Goal: Transaction & Acquisition: Purchase product/service

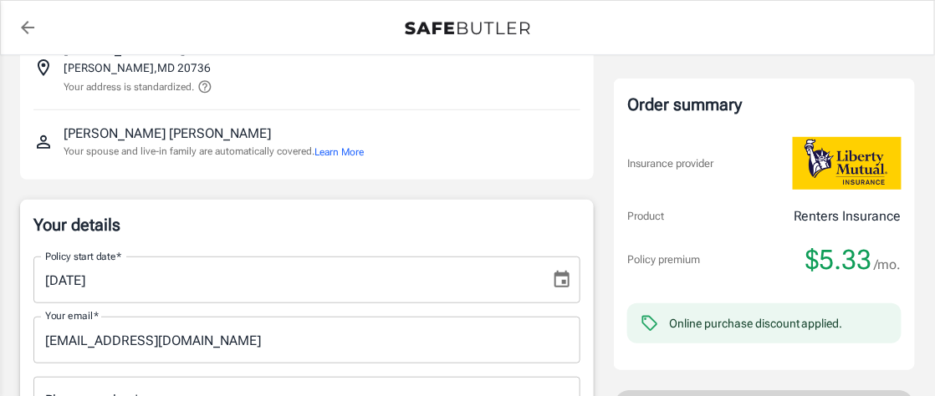
scroll to position [167, 0]
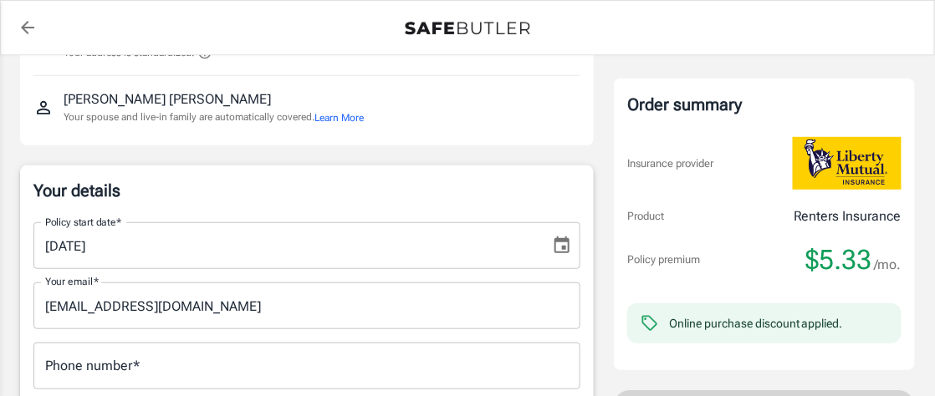
click at [563, 248] on icon "Choose date, selected date is Sep 13, 2025" at bounding box center [562, 245] width 15 height 17
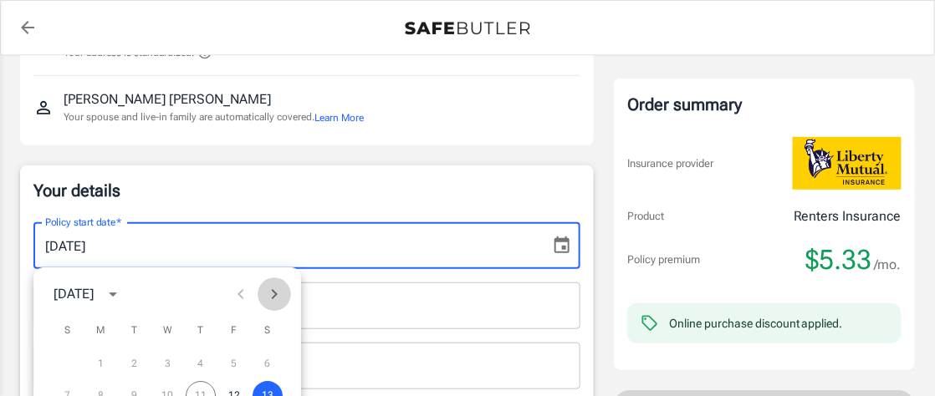
click at [269, 294] on icon "Next month" at bounding box center [274, 294] width 20 height 20
click at [169, 363] on button "1" at bounding box center [167, 365] width 30 height 30
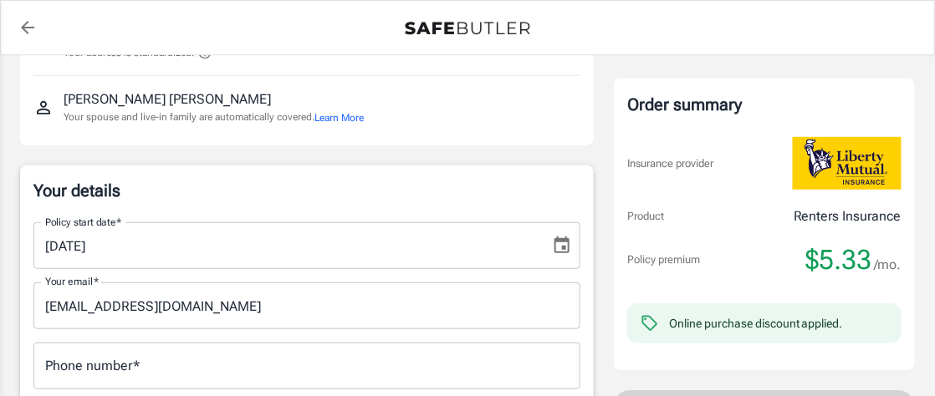
type input "[DATE]"
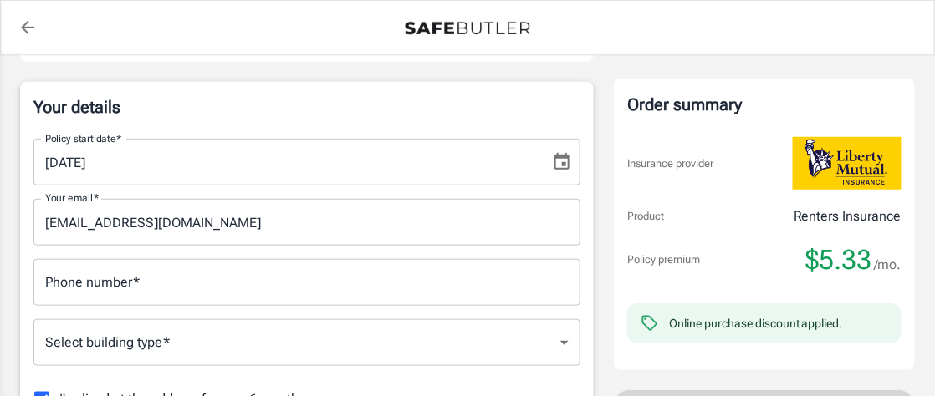
scroll to position [335, 0]
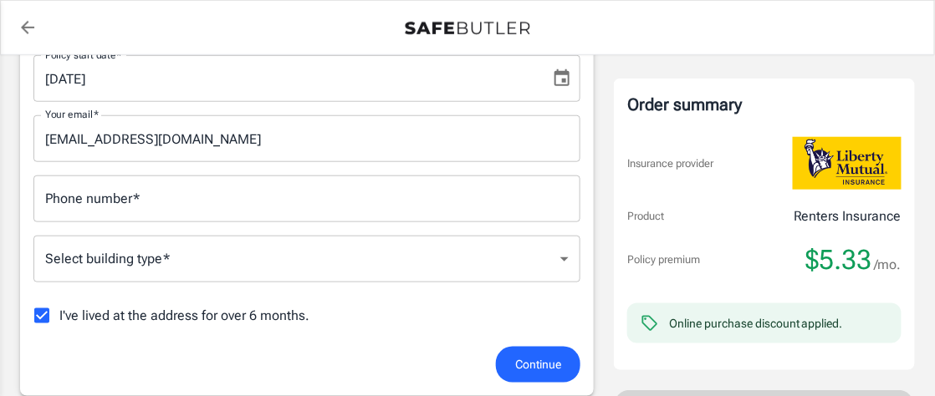
click at [134, 207] on input "Phone number   *" at bounding box center [306, 199] width 547 height 47
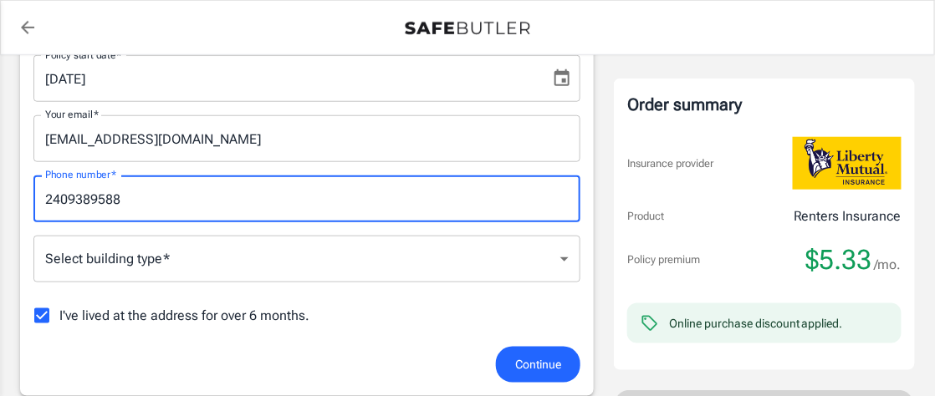
type input "2409389588"
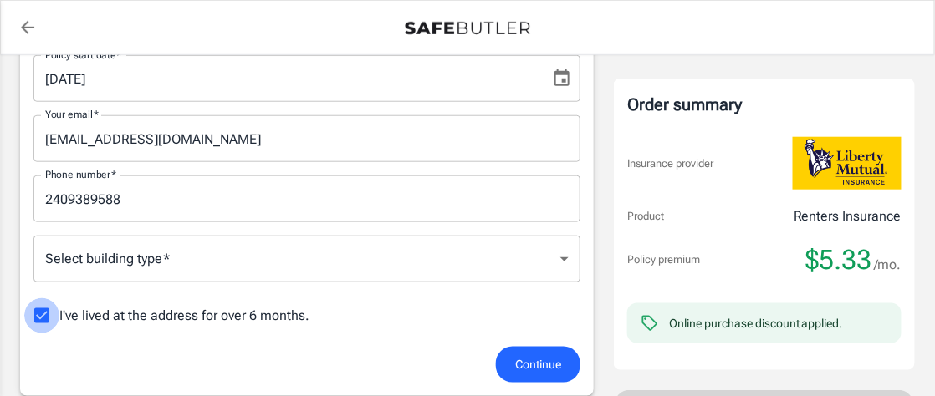
click at [45, 314] on input "I've lived at the address for over 6 months." at bounding box center [41, 316] width 35 height 35
checkbox input "false"
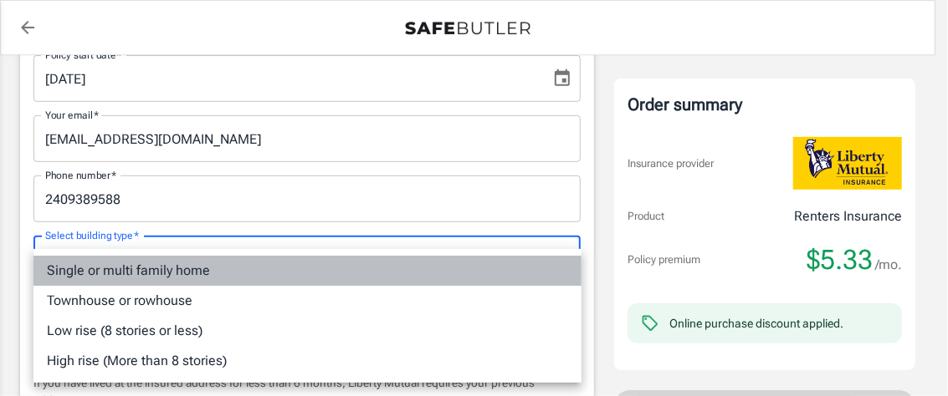
click at [157, 263] on li "Single or multi family home" at bounding box center [307, 271] width 548 height 30
type input "singlefamily"
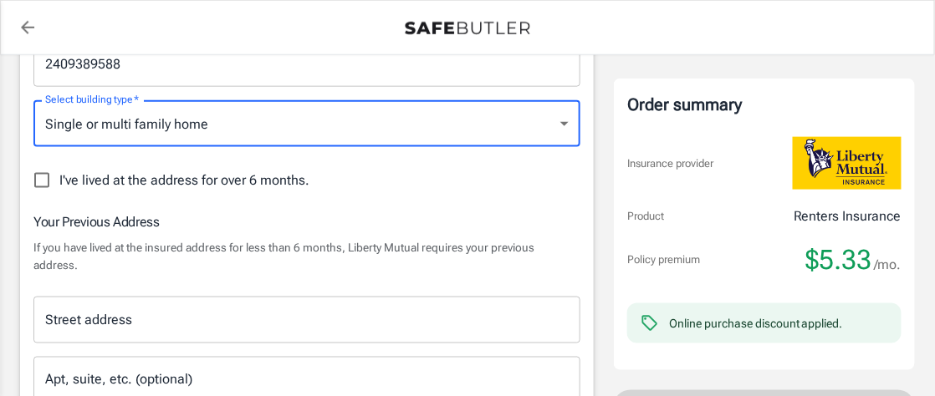
scroll to position [502, 0]
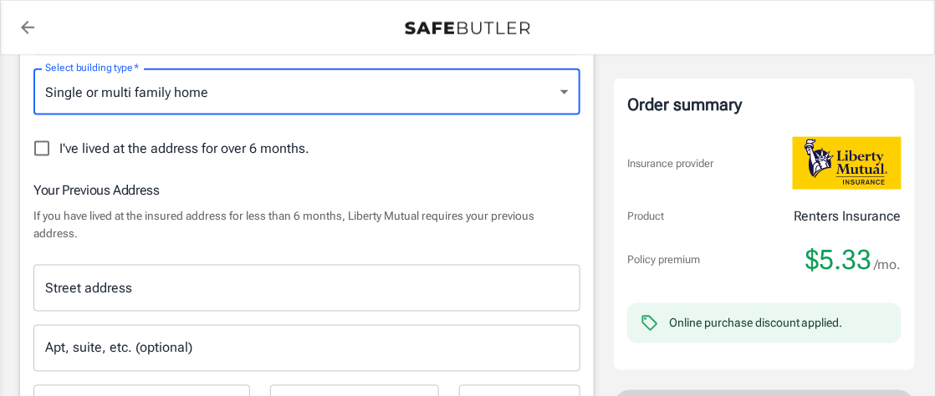
click at [169, 284] on input "Street address" at bounding box center [307, 289] width 532 height 32
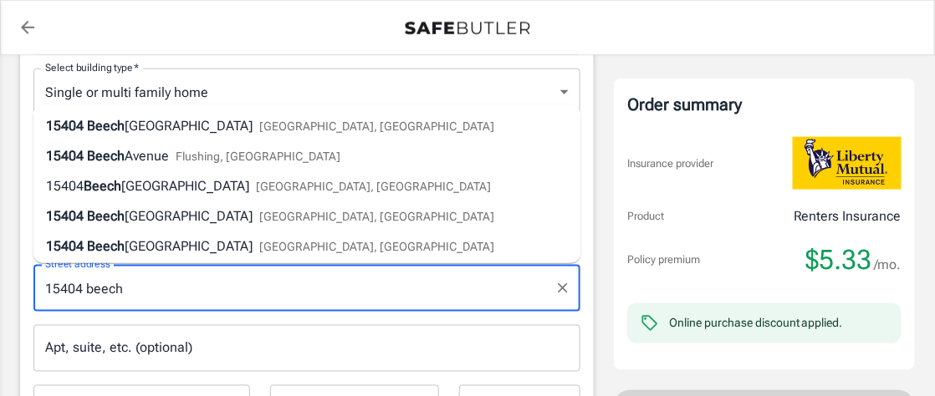
click at [260, 131] on span "[GEOGRAPHIC_DATA], [GEOGRAPHIC_DATA]" at bounding box center [377, 126] width 235 height 13
type input "[STREET_ADDRESS]"
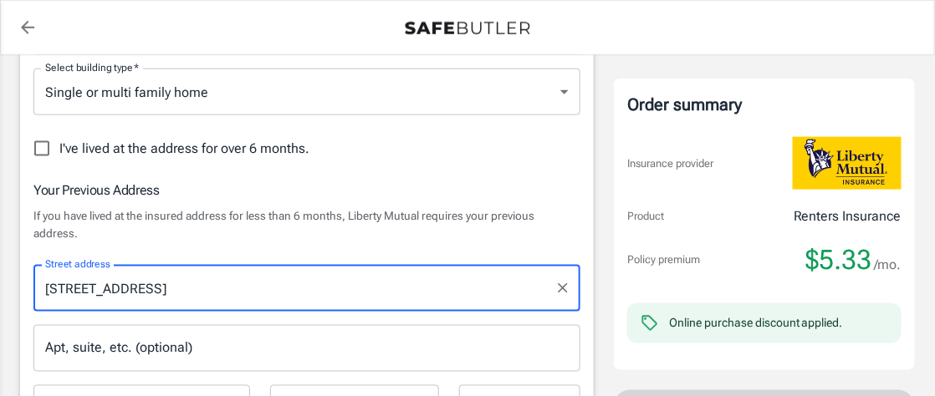
type input "Upper Marlboro"
select select "MD"
type input "20774"
type input "[STREET_ADDRESS]"
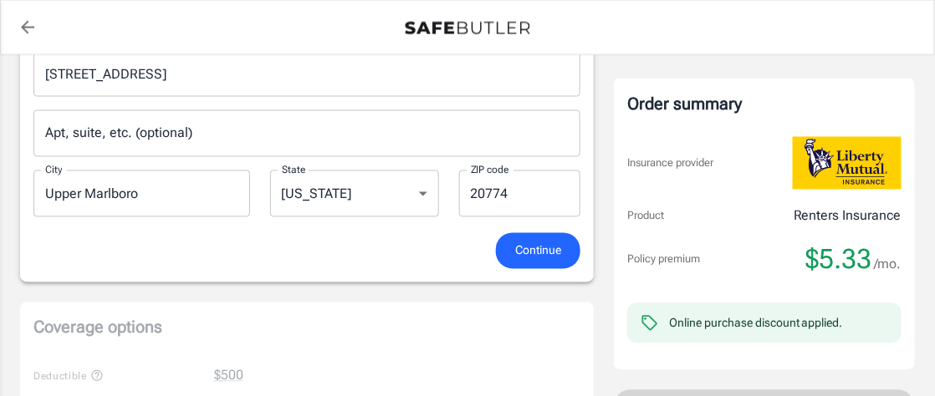
scroll to position [753, 0]
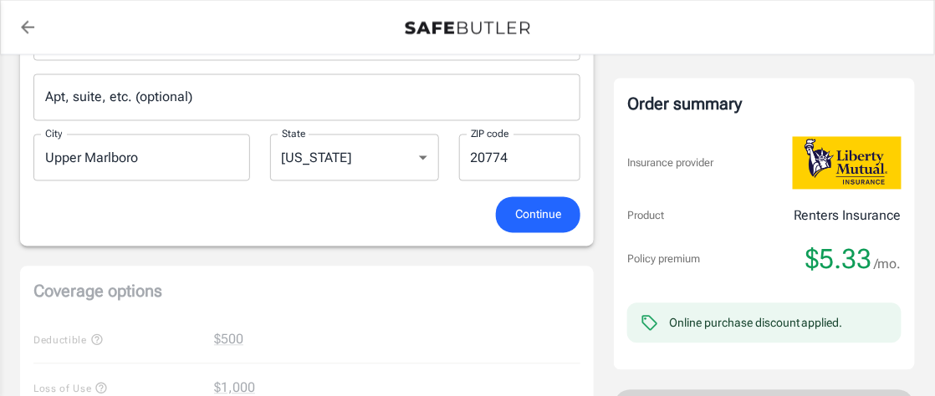
click at [534, 212] on span "Continue" at bounding box center [538, 215] width 46 height 21
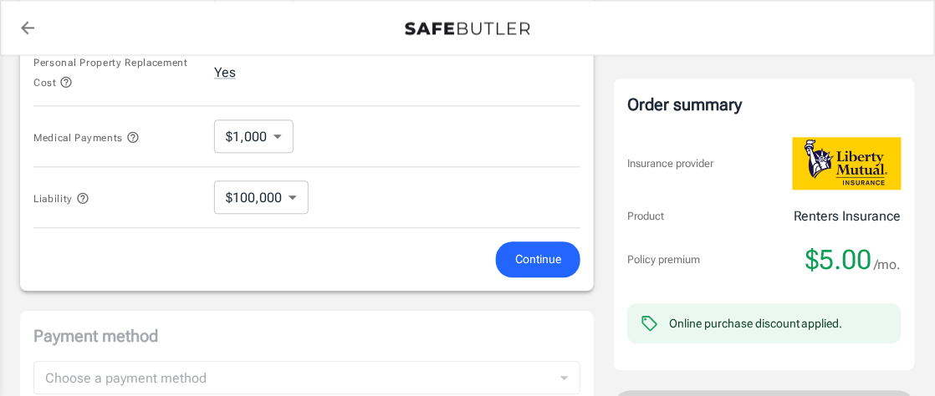
scroll to position [947, 0]
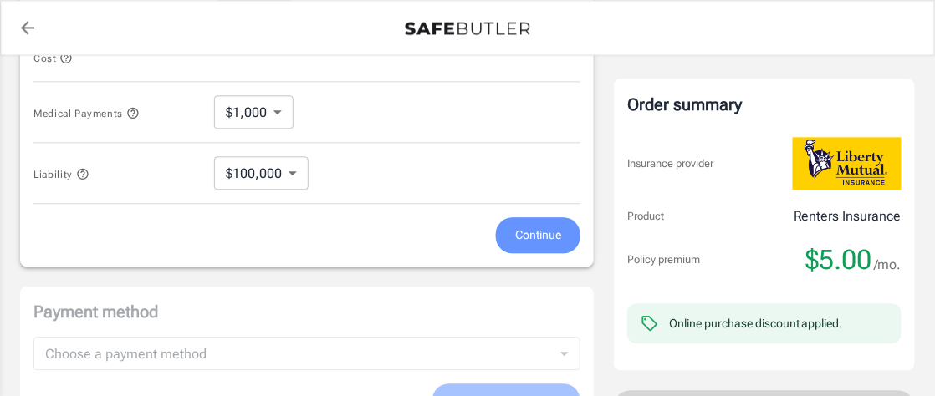
click at [524, 227] on span "Continue" at bounding box center [538, 235] width 46 height 21
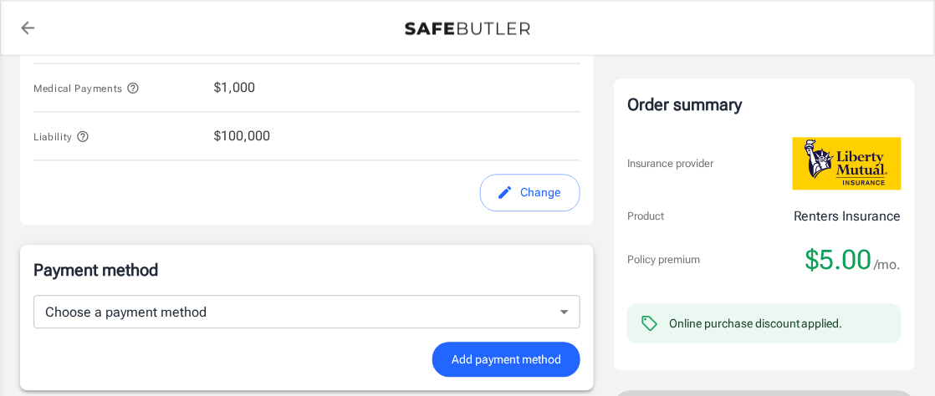
scroll to position [1036, 0]
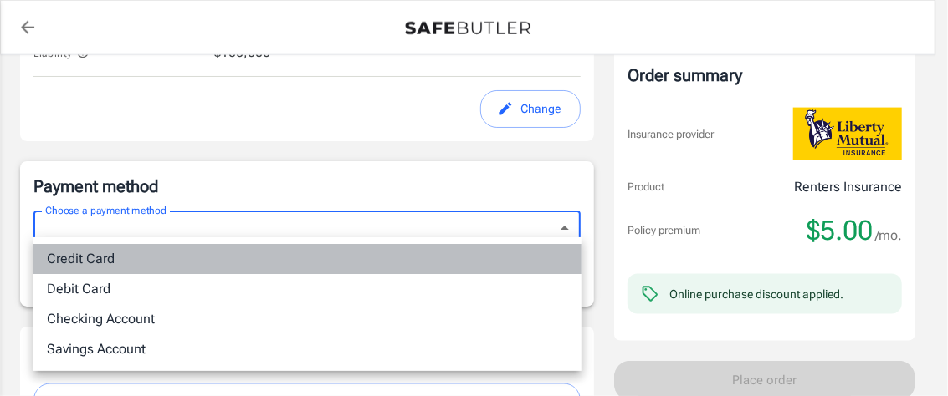
click at [98, 254] on li "Credit Card" at bounding box center [307, 259] width 548 height 30
type input "credit"
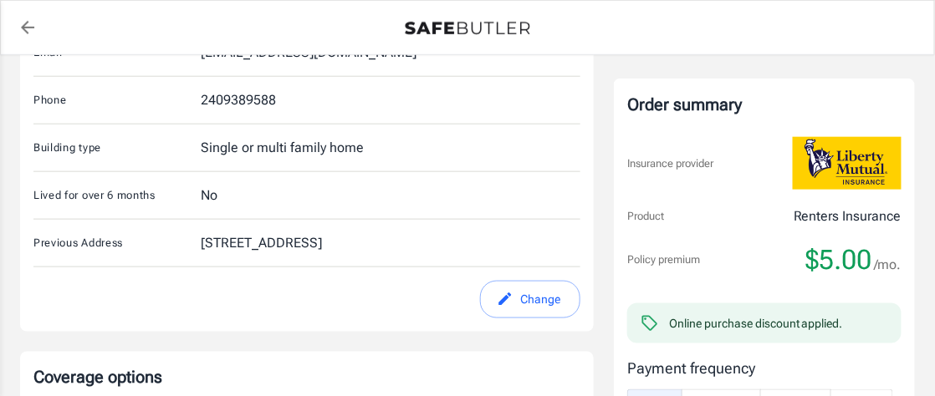
scroll to position [367, 0]
